Goal: Information Seeking & Learning: Understand process/instructions

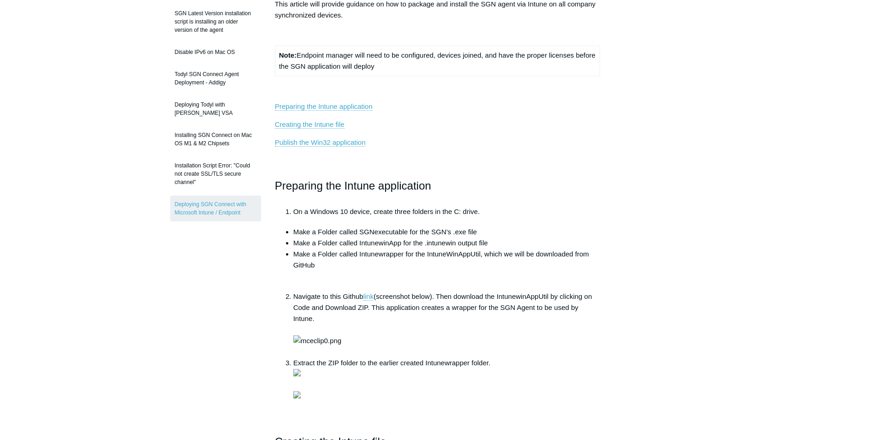
scroll to position [92, 0]
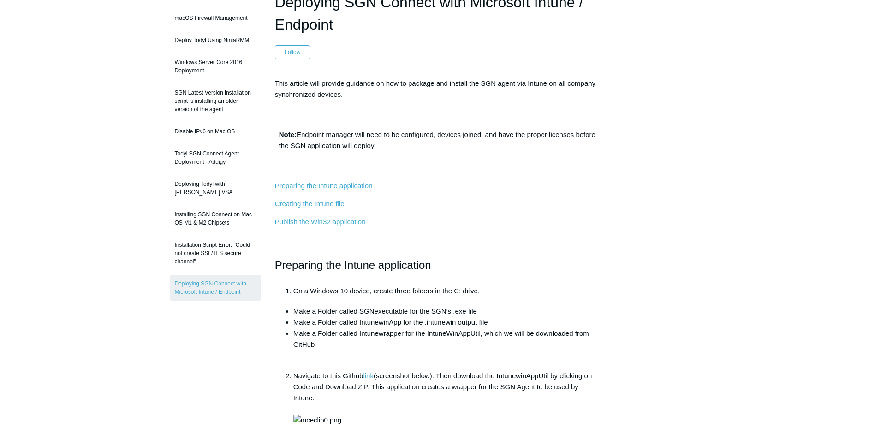
click at [400, 312] on li "Make a Folder called SGNexecutable for the SGN’s .exe file" at bounding box center [446, 311] width 307 height 11
drag, startPoint x: 407, startPoint y: 312, endPoint x: 360, endPoint y: 315, distance: 47.2
click at [360, 315] on li "Make a Folder called SGNexecutable for the SGN’s .exe file" at bounding box center [446, 311] width 307 height 11
drag, startPoint x: 360, startPoint y: 315, endPoint x: 372, endPoint y: 310, distance: 13.3
copy li "SGNexecutable"
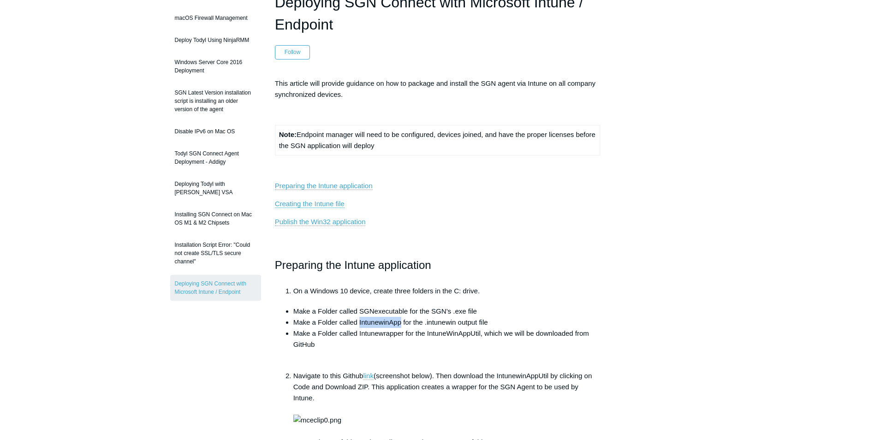
drag, startPoint x: 400, startPoint y: 322, endPoint x: 360, endPoint y: 321, distance: 39.7
click at [360, 321] on li "Make a Folder called IntunewinApp for the .intunewin output file" at bounding box center [446, 322] width 307 height 11
copy li "IntunewinApp"
drag, startPoint x: 403, startPoint y: 332, endPoint x: 359, endPoint y: 332, distance: 43.4
click at [359, 332] on li "Make a Folder called Intunewrapper for the IntuneWinAppUtil, which we will be d…" at bounding box center [446, 344] width 307 height 33
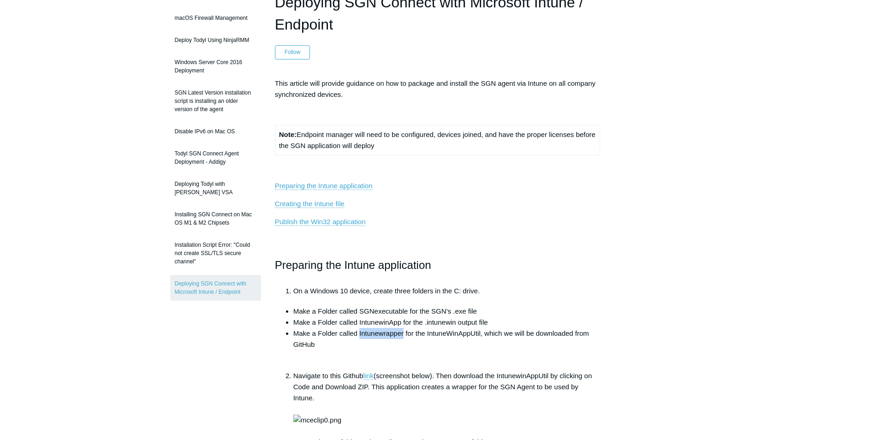
copy li "Intunewrapper"
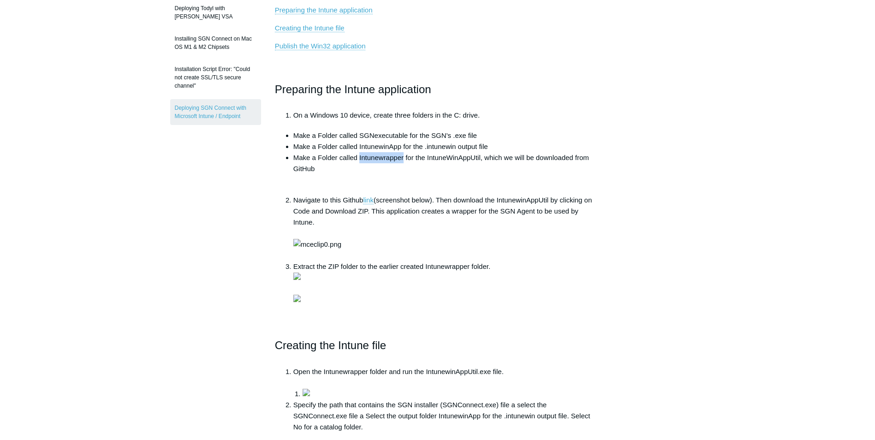
scroll to position [277, 0]
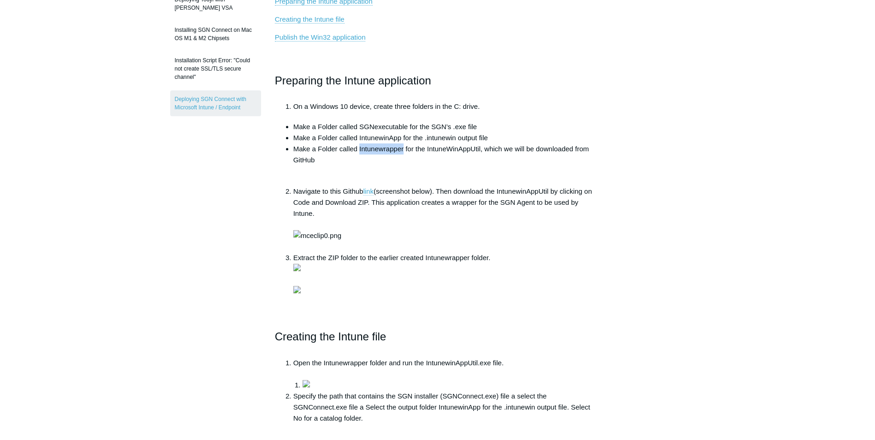
click at [368, 194] on link "link" at bounding box center [368, 191] width 11 height 8
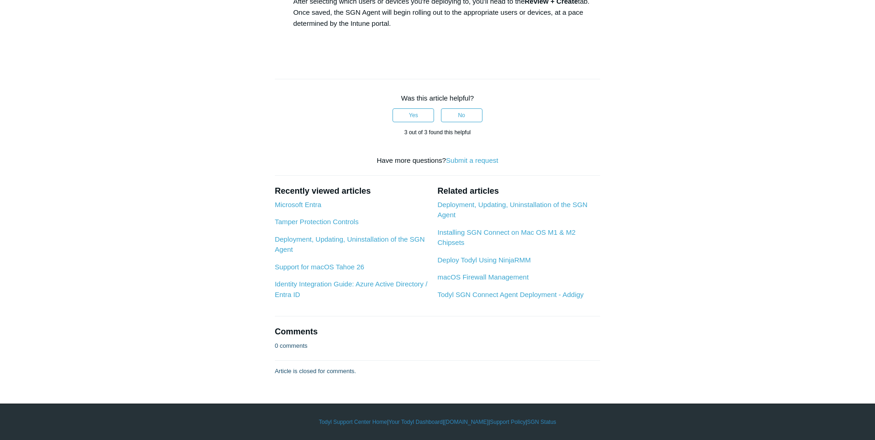
scroll to position [1661, 0]
drag, startPoint x: 369, startPoint y: 200, endPoint x: 327, endPoint y: 200, distance: 42.4
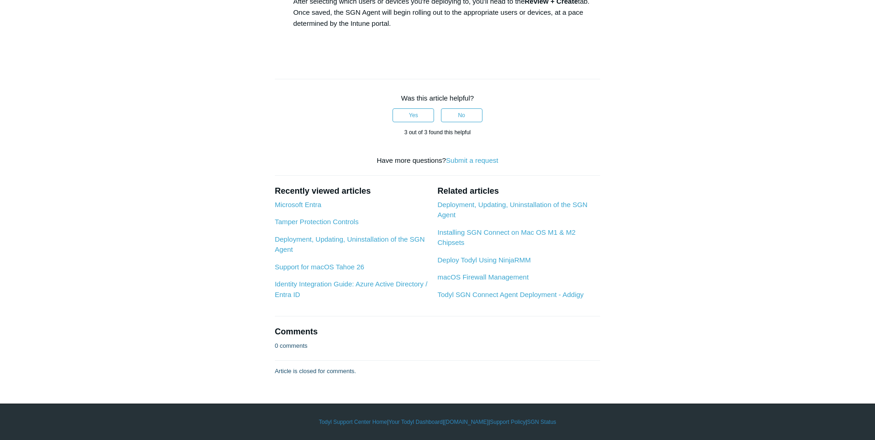
drag, startPoint x: 516, startPoint y: 149, endPoint x: 296, endPoint y: 153, distance: 219.6
copy li "Install Command: SGNConnect_5.x.x.exe /silent /deployKey YourTenantDeployKeyGoe…"
drag, startPoint x: 596, startPoint y: 149, endPoint x: 359, endPoint y: 152, distance: 236.7
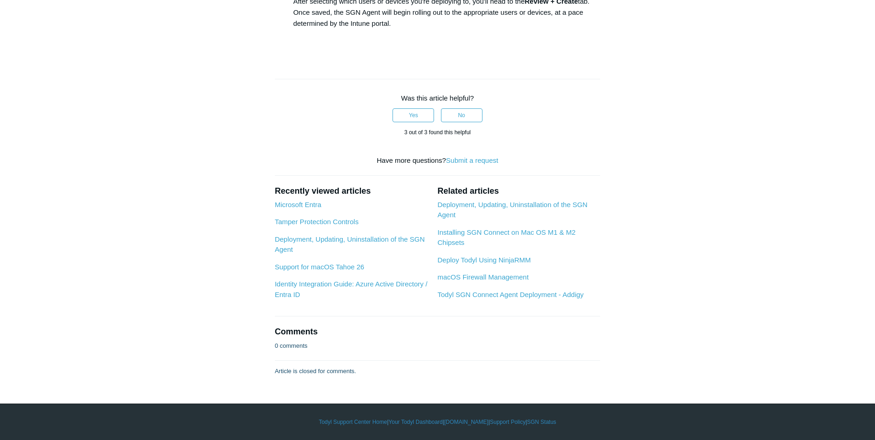
copy li "SGNConnect_5.x.x.exe /silent /deployKey YourTenantDeployKeyGoesHere"
drag, startPoint x: 516, startPoint y: 165, endPoint x: 366, endPoint y: 163, distance: 150.0
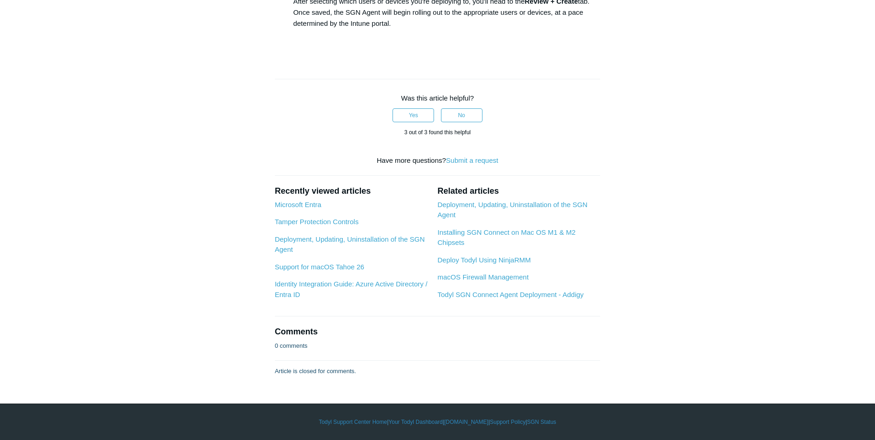
copy li "C:\Program Files\SGN Connect\uninstall.exe /silent"
drag, startPoint x: 598, startPoint y: 151, endPoint x: 359, endPoint y: 150, distance: 238.5
drag, startPoint x: 359, startPoint y: 150, endPoint x: 507, endPoint y: 186, distance: 152.5
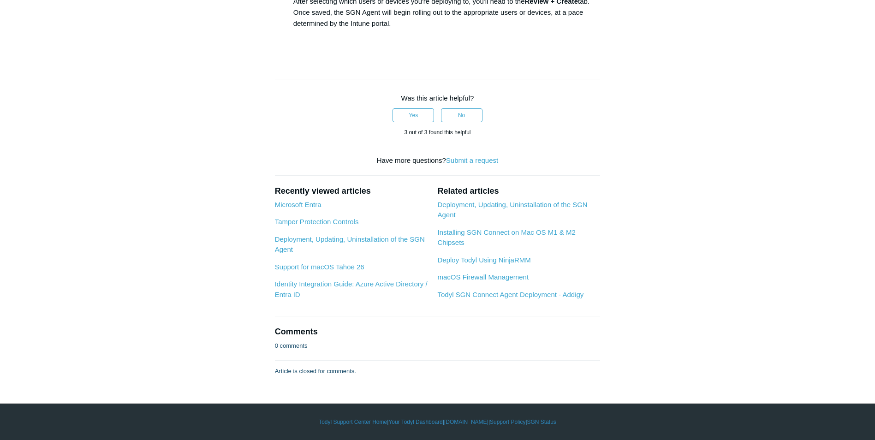
scroll to position [2445, 0]
drag, startPoint x: 443, startPoint y: 179, endPoint x: 323, endPoint y: 177, distance: 120.4
drag, startPoint x: 323, startPoint y: 177, endPoint x: 337, endPoint y: 181, distance: 14.9
copy li "C:\Program Files\SGN Connect\Current"
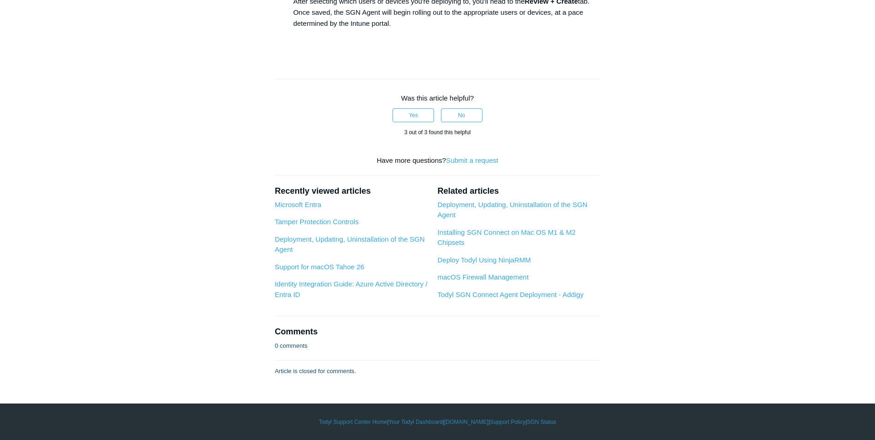
drag, startPoint x: 395, startPoint y: 193, endPoint x: 348, endPoint y: 195, distance: 46.6
drag, startPoint x: 348, startPoint y: 195, endPoint x: 361, endPoint y: 194, distance: 12.5
copy li "sgnconnect.exe"
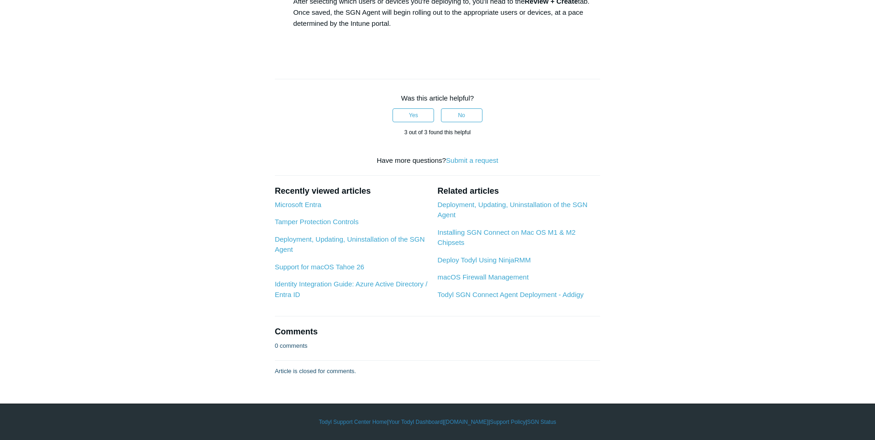
scroll to position [2676, 0]
